Goal: Information Seeking & Learning: Learn about a topic

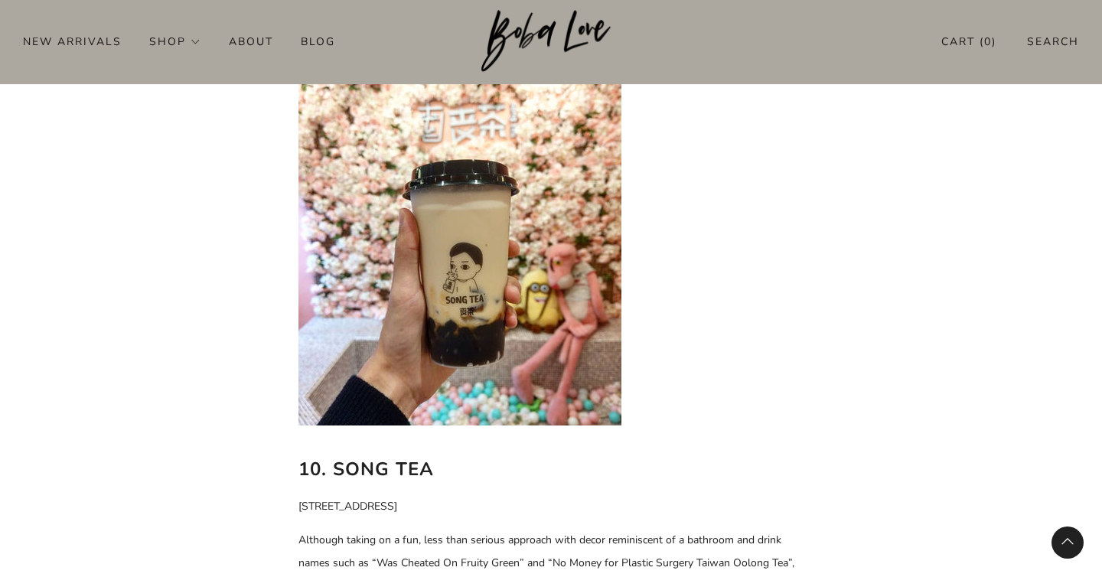
scroll to position [6537, 0]
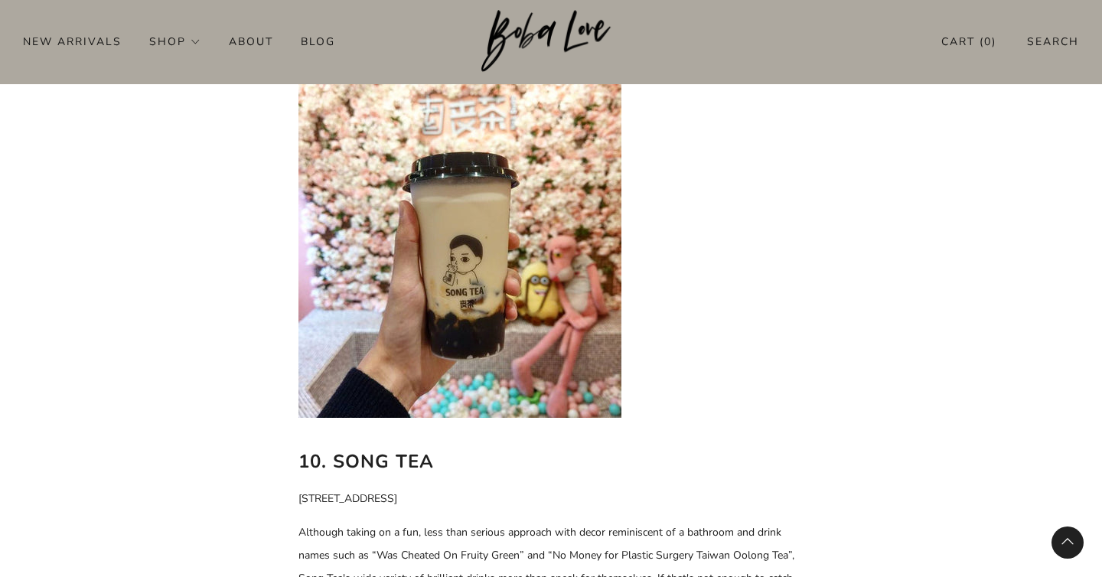
click at [433, 521] on p "Although taking on a fun, less than serious approach with decor reminiscent of …" at bounding box center [550, 578] width 505 height 115
click at [501, 521] on p "Although taking on a fun, less than serious approach with decor reminiscent of …" at bounding box center [550, 578] width 505 height 115
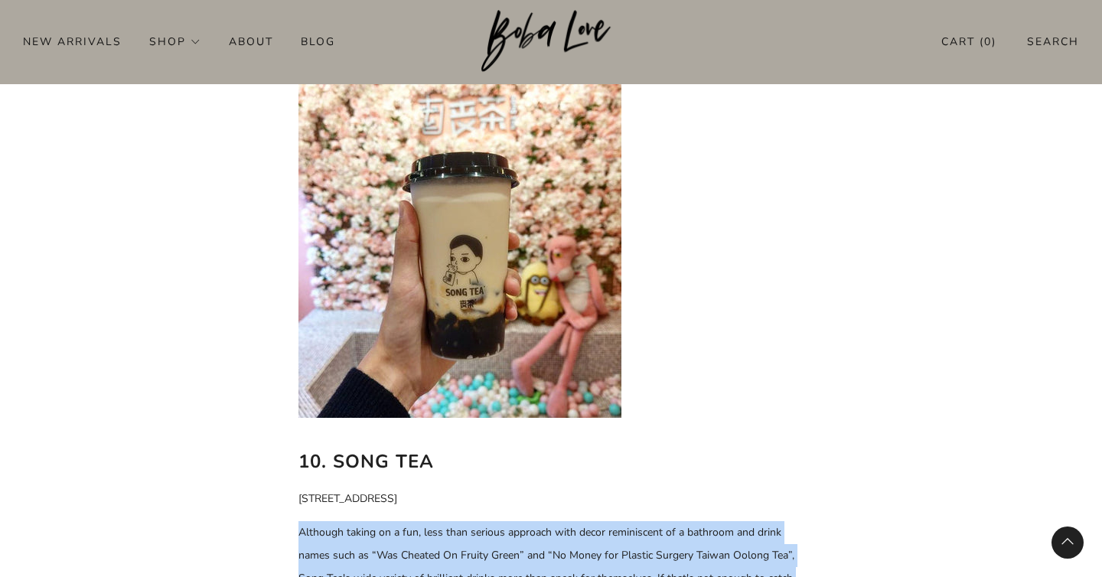
click at [501, 521] on p "Although taking on a fun, less than serious approach with decor reminiscent of …" at bounding box center [550, 578] width 505 height 115
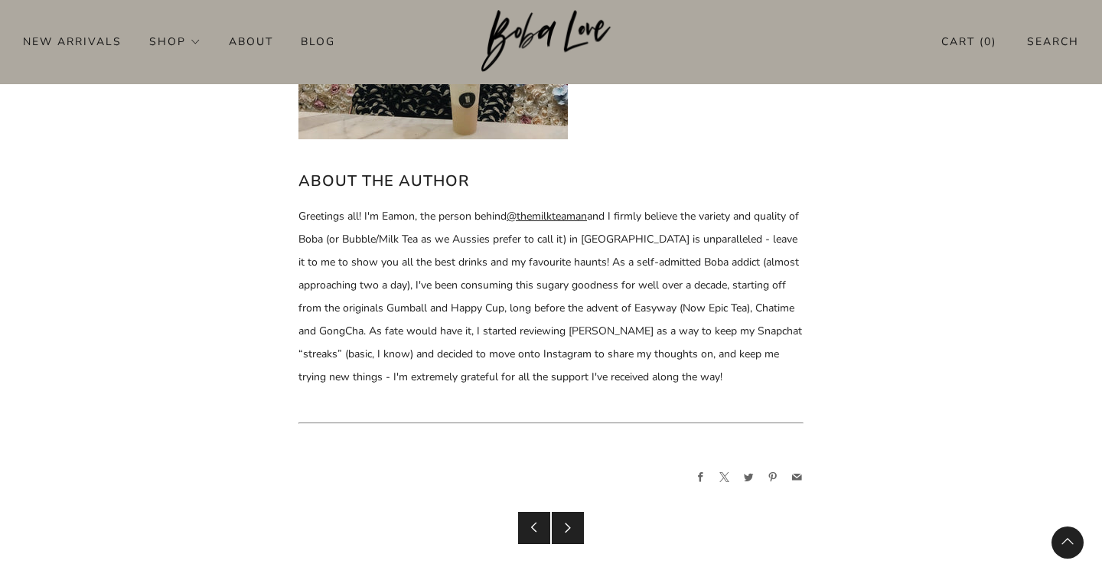
scroll to position [7442, 0]
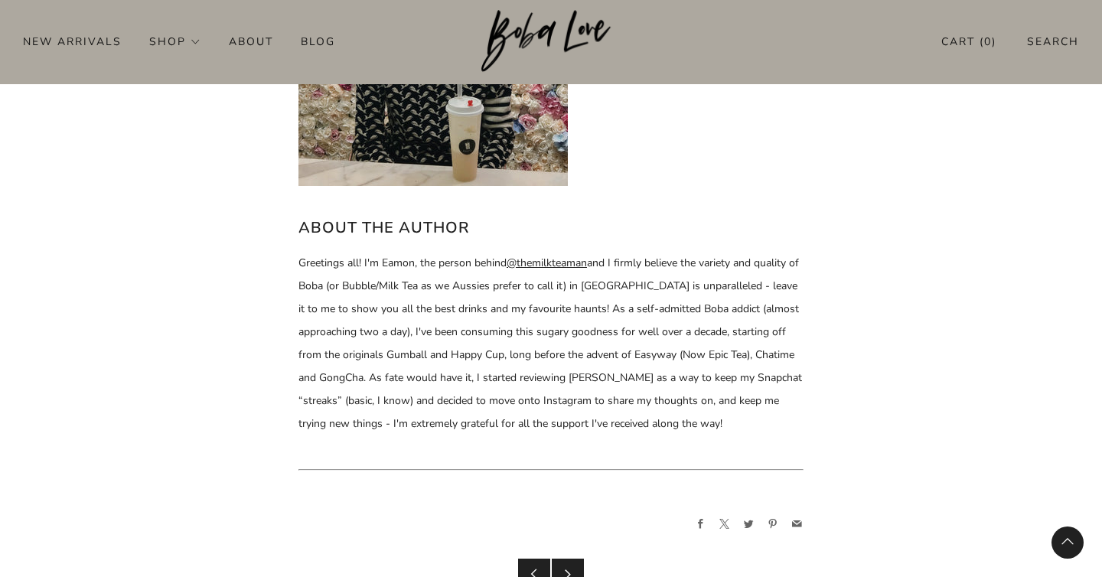
click at [569, 256] on link "@themilkteaman" at bounding box center [547, 263] width 80 height 15
